Goal: Task Accomplishment & Management: Manage account settings

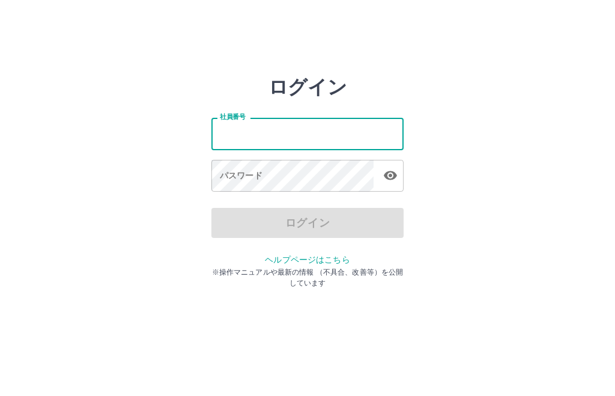
type input "*******"
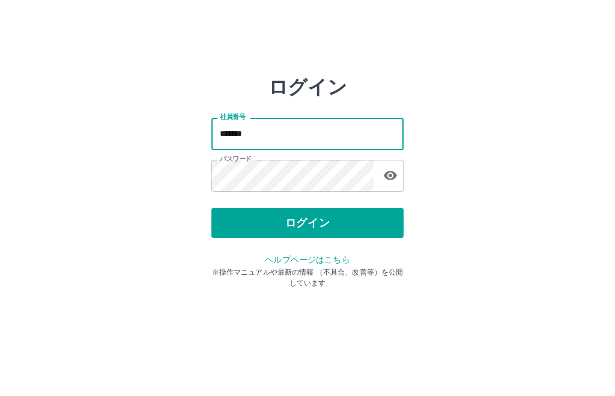
click at [310, 225] on button "ログイン" at bounding box center [308, 223] width 192 height 30
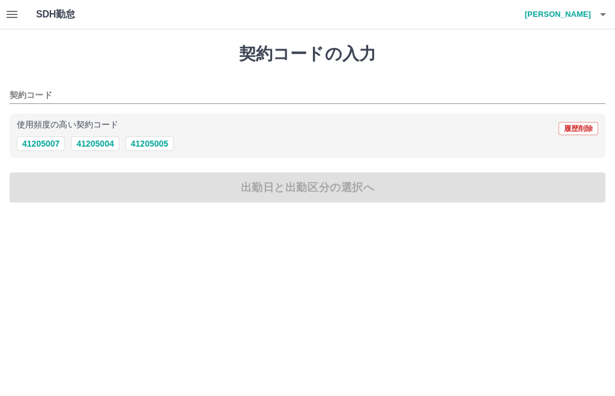
click at [43, 31] on div "契約コードの入力 契約コード 使用頻度の高い契約コード 履歴削除 41205007 41205004 41205005 出勤日と出勤区分の選択へ" at bounding box center [307, 123] width 615 height 188
click at [34, 15] on div "SDH勤怠 [PERSON_NAME]" at bounding box center [307, 14] width 615 height 29
click at [20, 20] on button "button" at bounding box center [12, 14] width 24 height 29
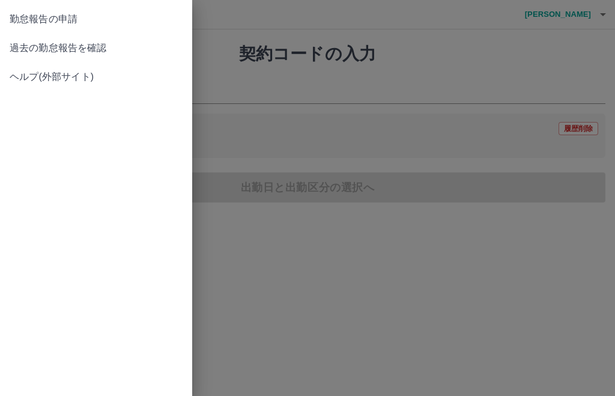
click at [121, 56] on link "過去の勤怠報告を確認" at bounding box center [96, 48] width 192 height 29
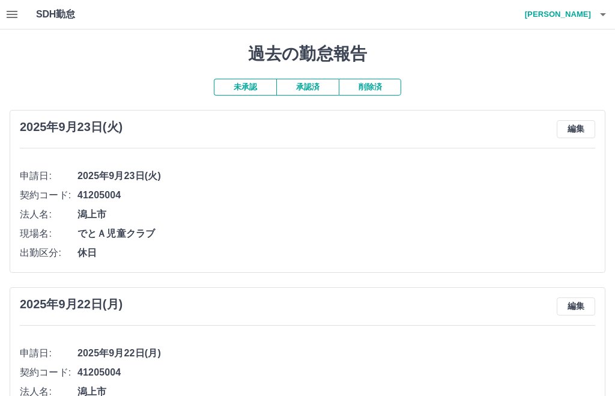
click at [50, 22] on h1 "SDH勤怠" at bounding box center [75, 14] width 78 height 29
click at [70, 17] on h1 "SDH勤怠" at bounding box center [75, 14] width 78 height 29
click at [603, 20] on icon "button" at bounding box center [603, 14] width 14 height 14
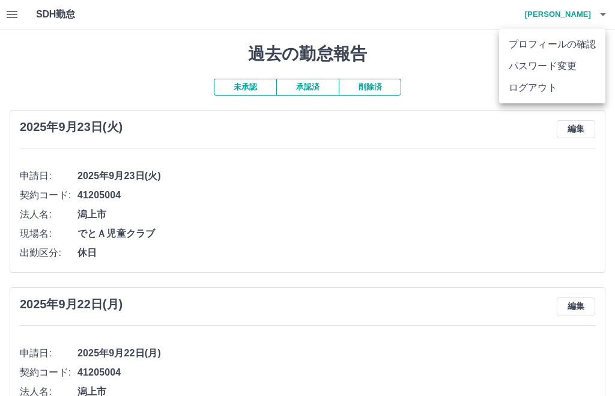
click at [540, 97] on li "ログアウト" at bounding box center [552, 88] width 106 height 22
